Goal: Transaction & Acquisition: Purchase product/service

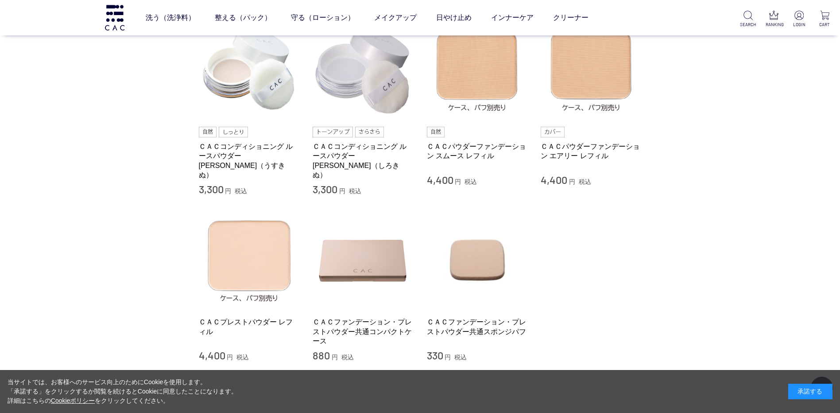
scroll to position [89, 0]
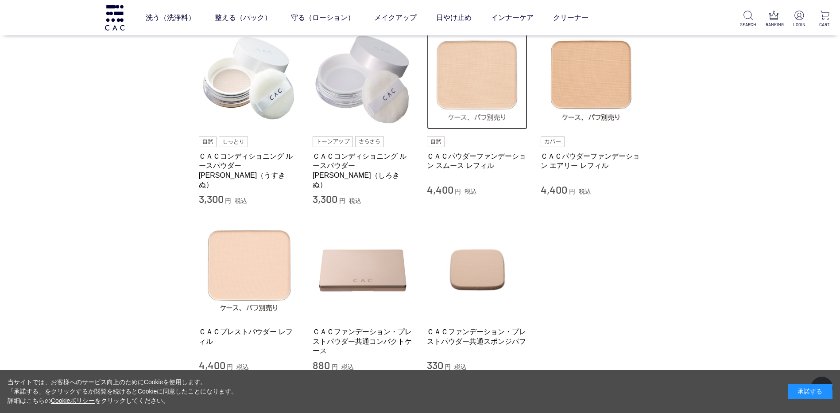
click at [468, 98] on img at bounding box center [477, 79] width 101 height 101
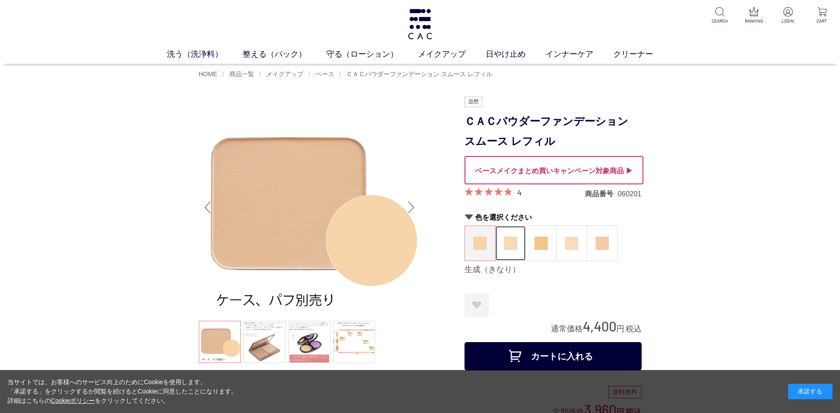
click at [515, 252] on figure at bounding box center [510, 243] width 30 height 35
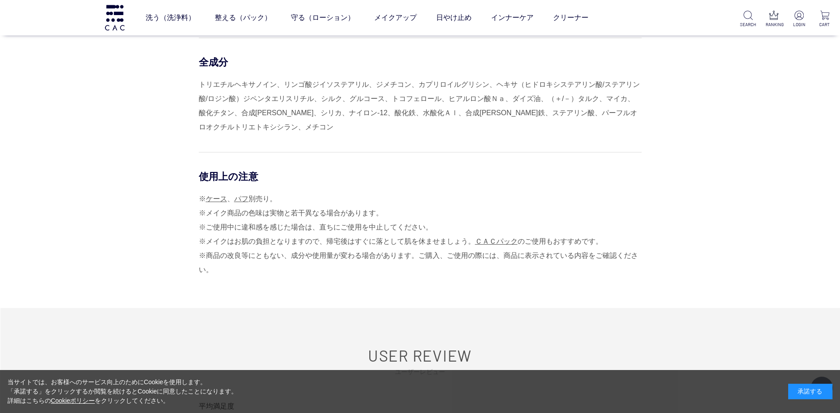
scroll to position [841, 0]
